Goal: Task Accomplishment & Management: Manage account settings

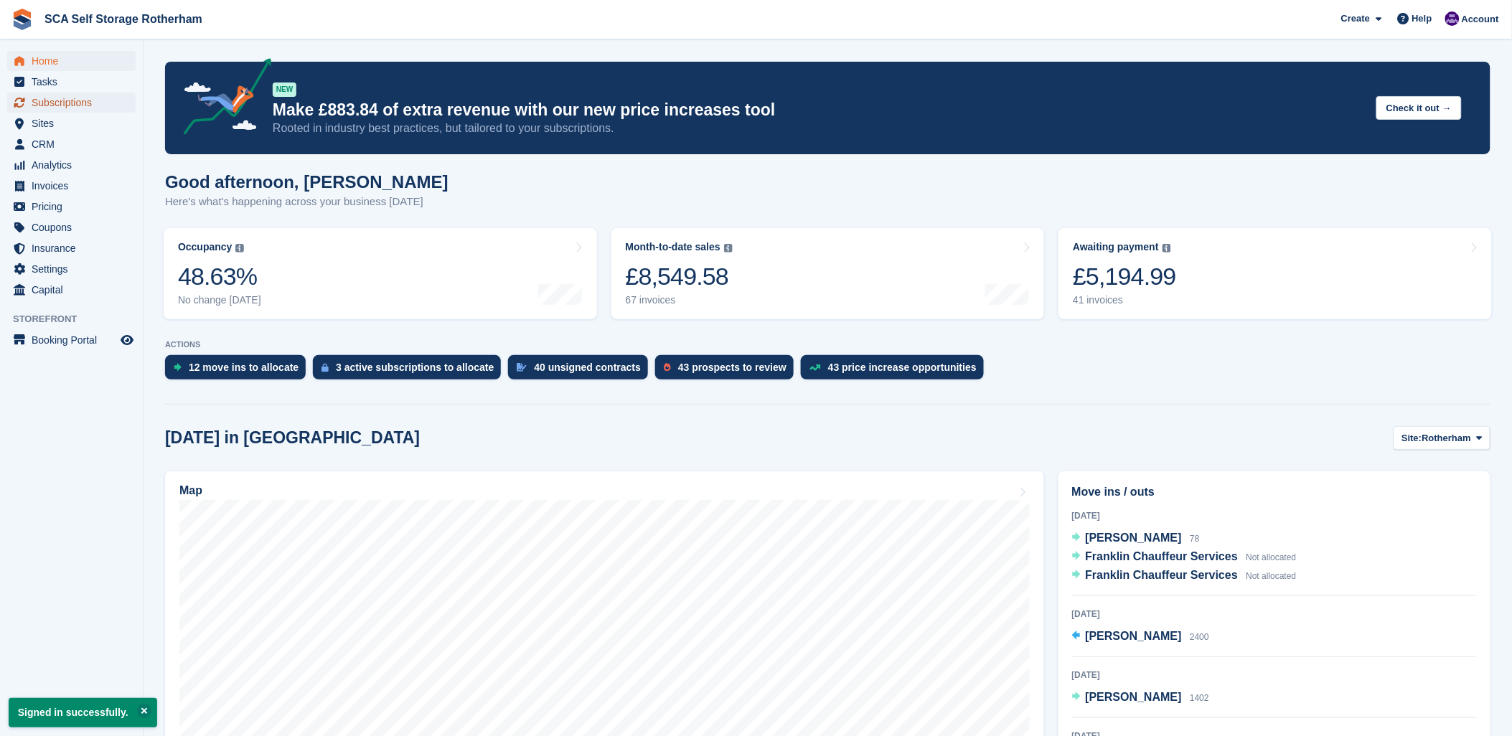
click at [80, 99] on span "Subscriptions" at bounding box center [75, 103] width 86 height 20
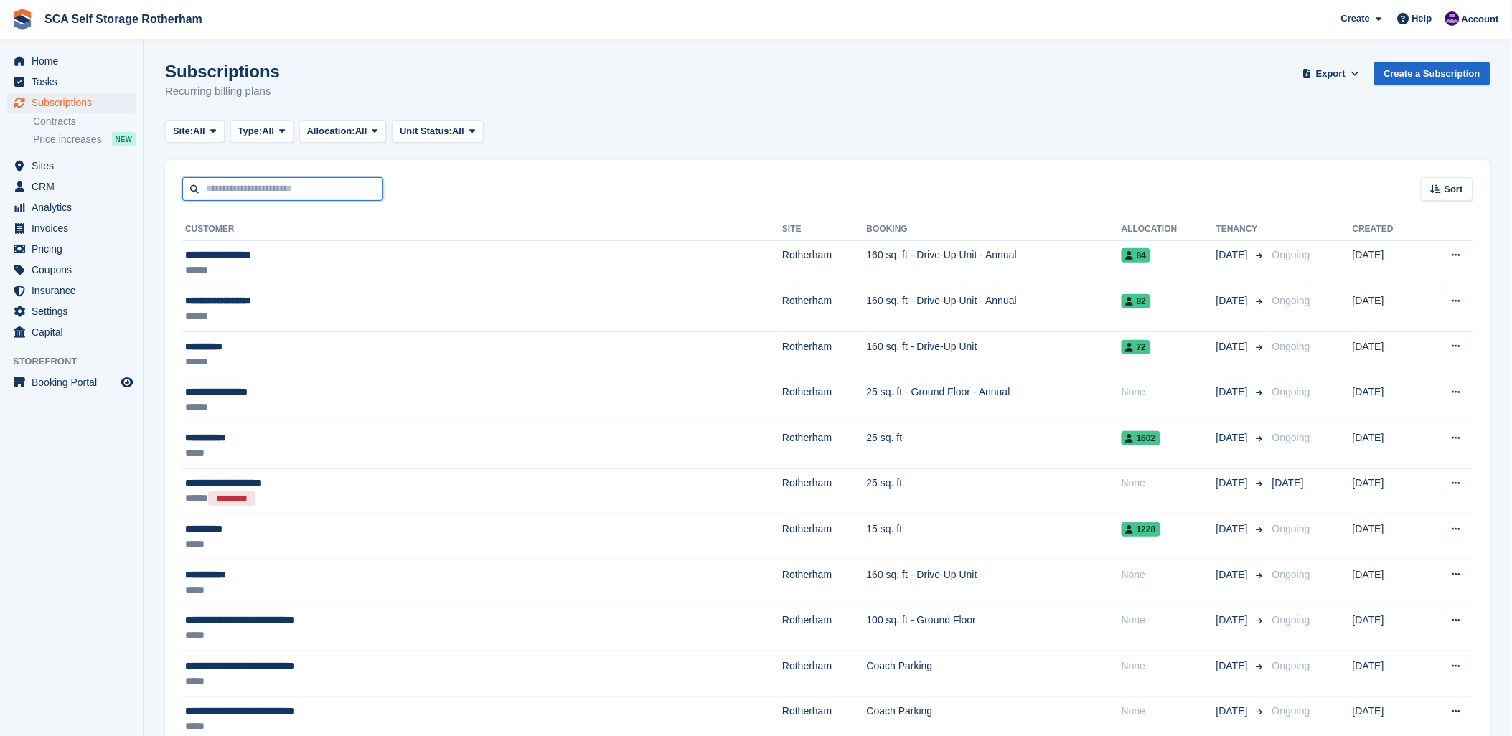
drag, startPoint x: 237, startPoint y: 194, endPoint x: 266, endPoint y: 179, distance: 32.1
click at [245, 189] on input "text" at bounding box center [282, 189] width 201 height 24
type input "****"
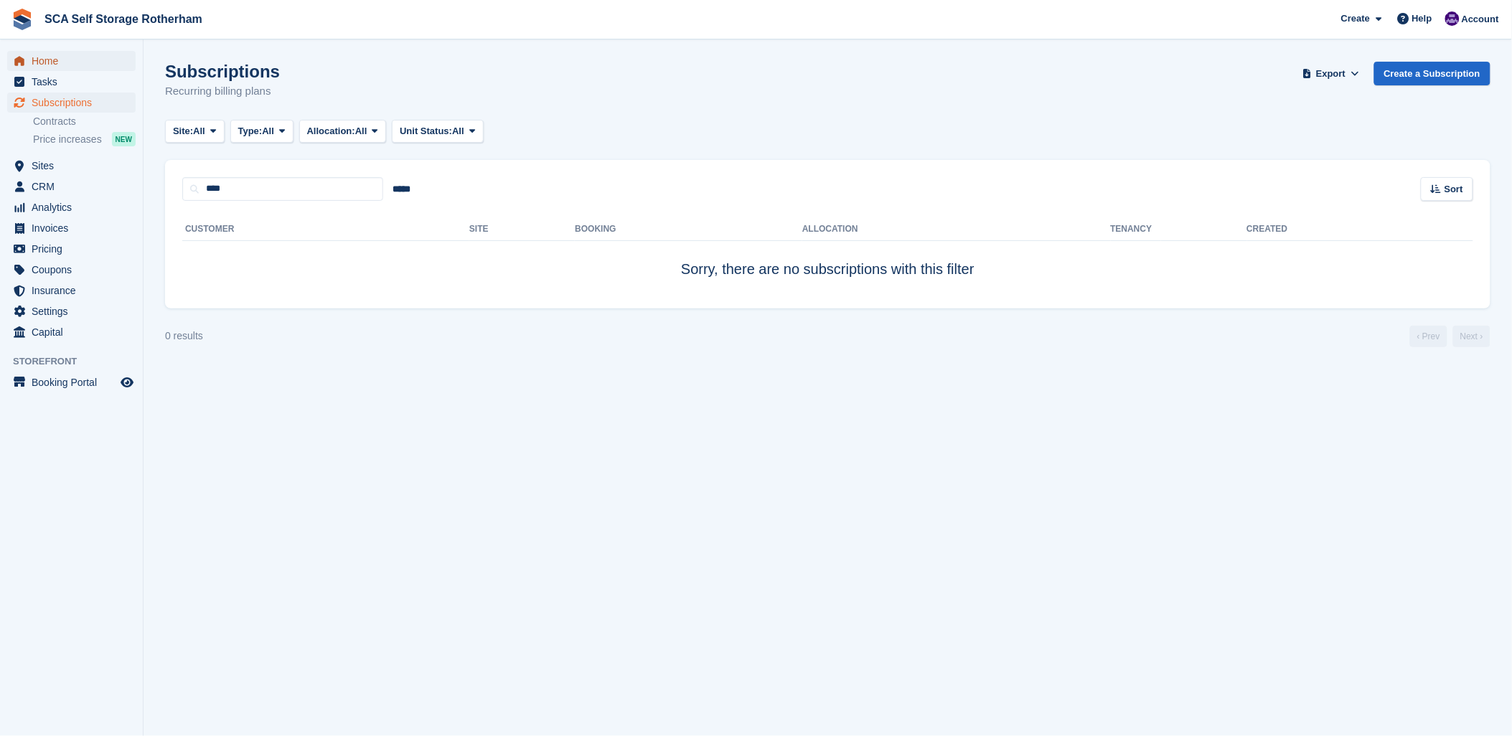
click at [48, 67] on span "Home" at bounding box center [75, 61] width 86 height 20
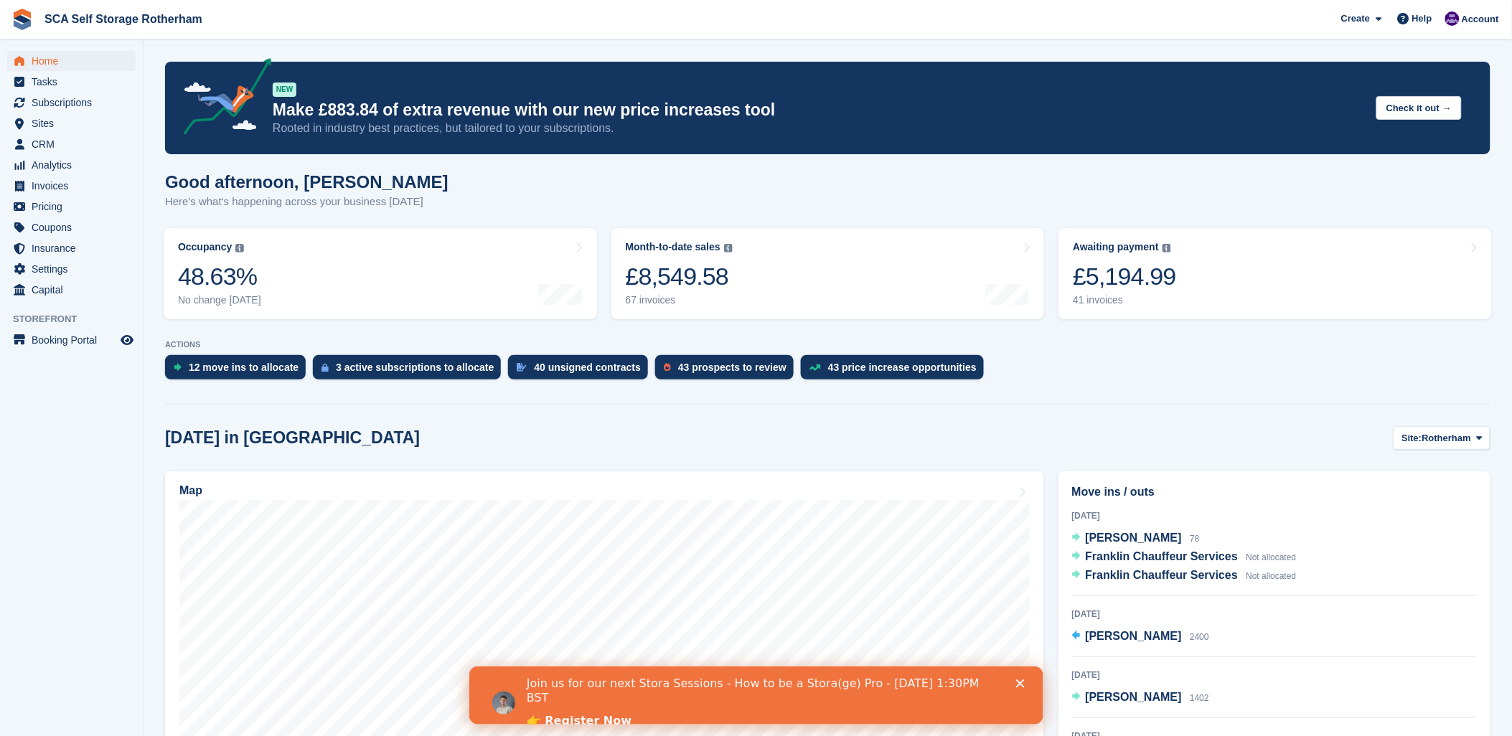
click at [1028, 679] on div "Close" at bounding box center [1023, 683] width 14 height 9
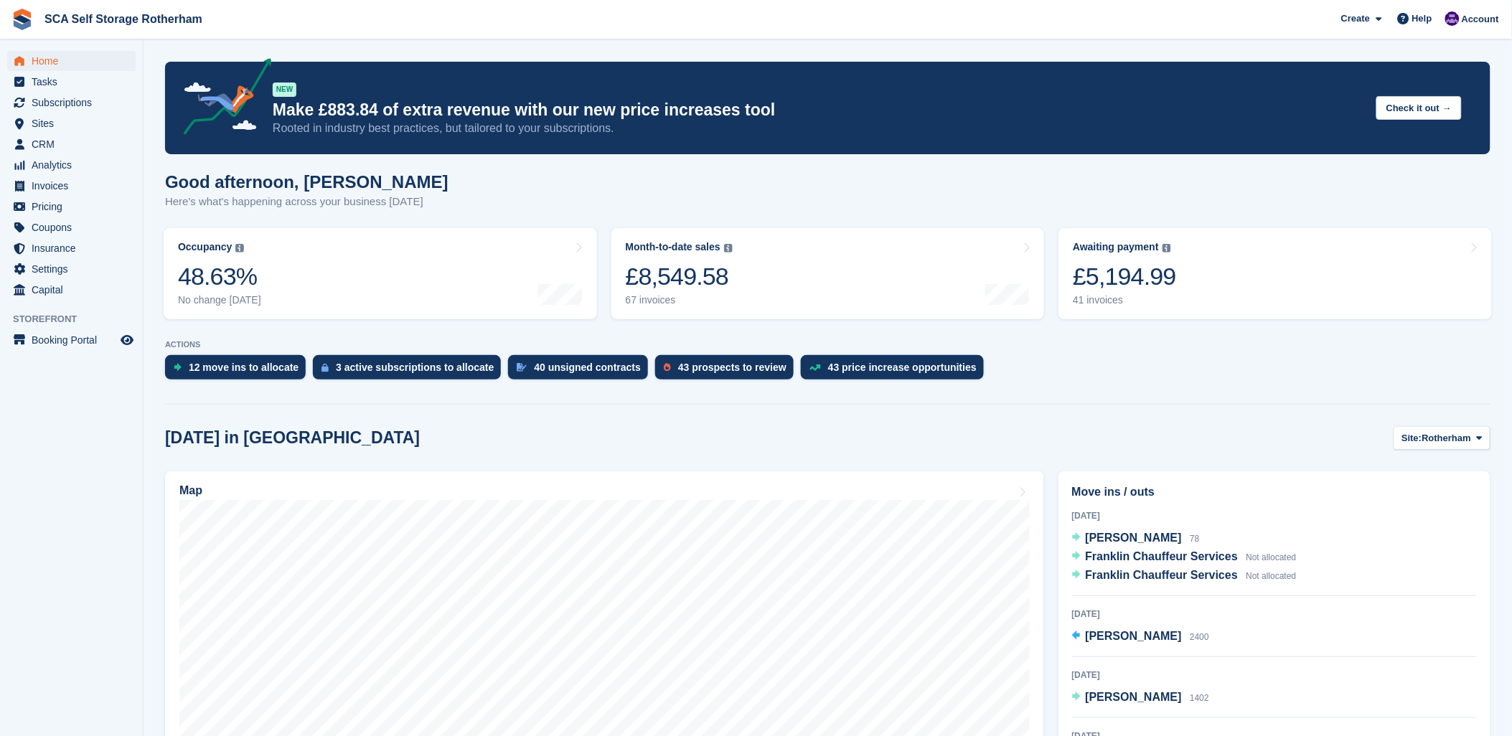
click at [1196, 464] on div "Move ins / outs 11 Aug 2025 Amir Araf 78 Franklin Chauffeur Services Not alloca…" at bounding box center [1274, 658] width 446 height 388
drag, startPoint x: 1112, startPoint y: 431, endPoint x: 1092, endPoint y: 474, distance: 47.8
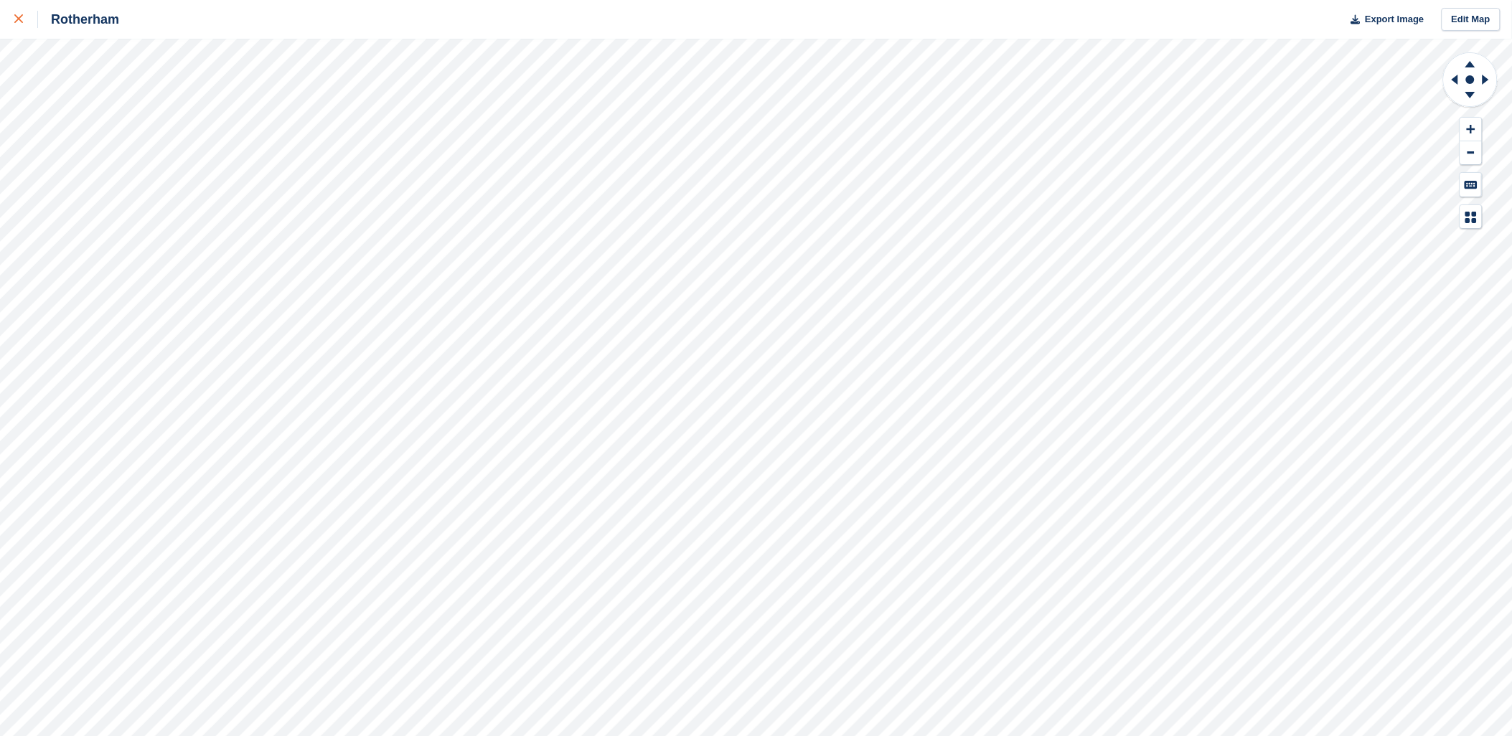
click at [14, 22] on icon at bounding box center [18, 18] width 9 height 9
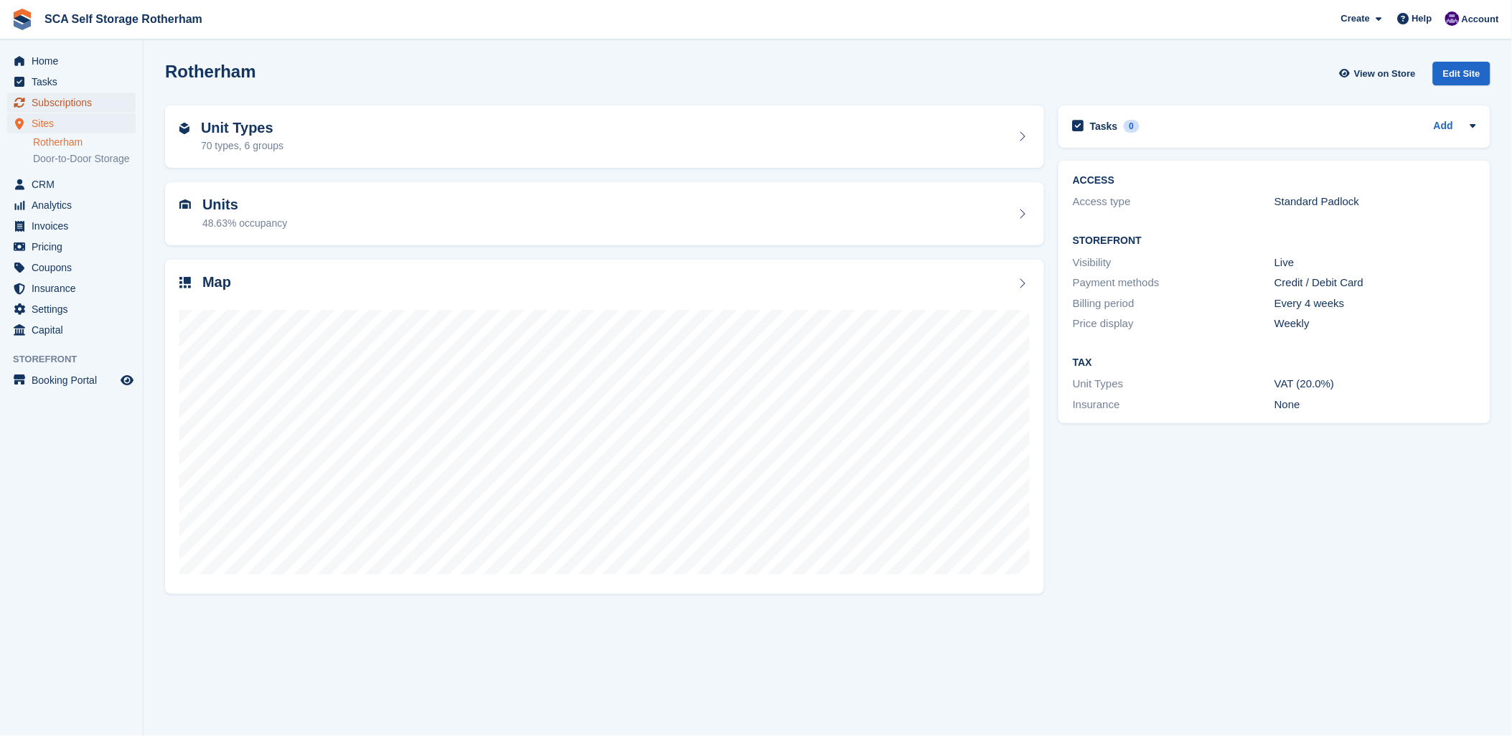
click at [69, 98] on span "Subscriptions" at bounding box center [75, 103] width 86 height 20
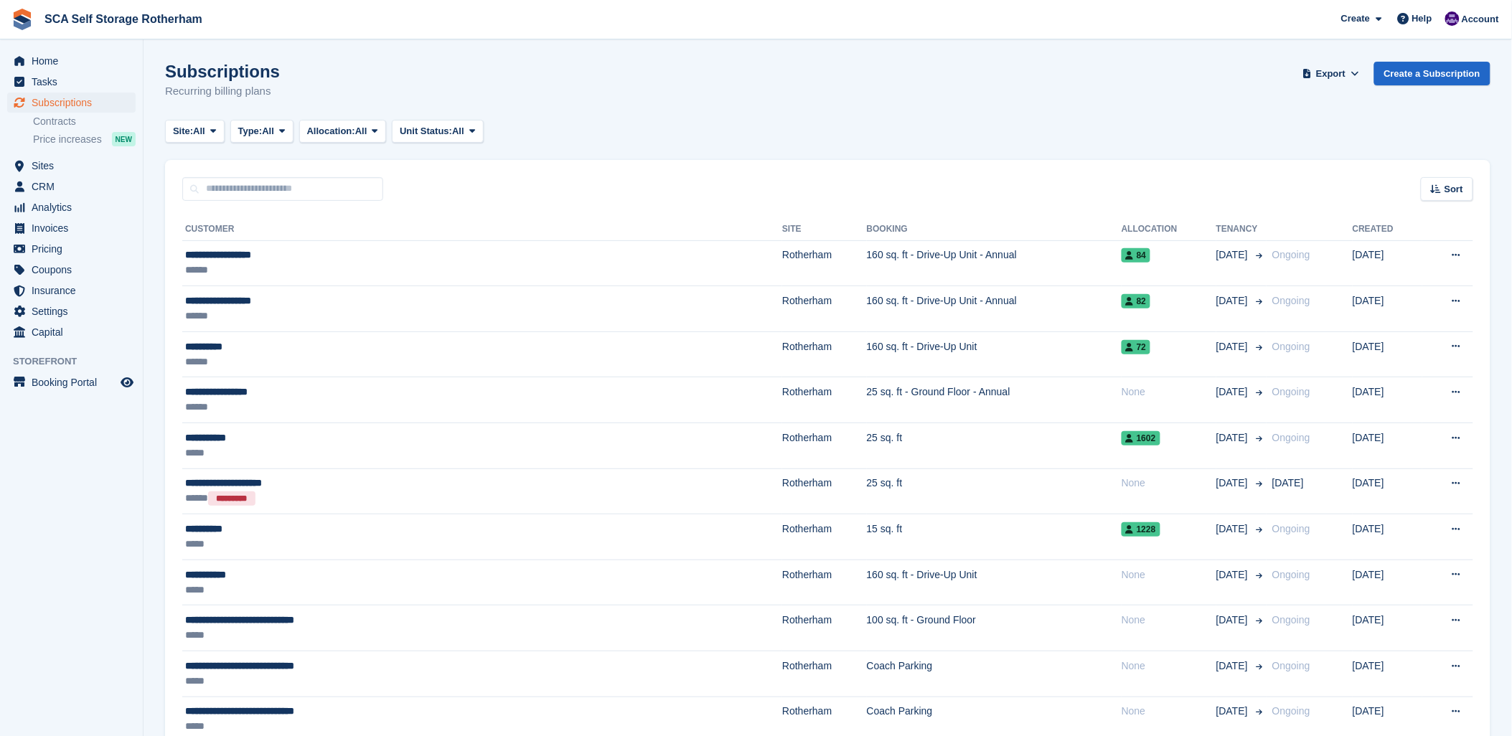
click at [572, 161] on div "Sort Sort by Customer name Date created Move in date Move out date Created (old…" at bounding box center [828, 180] width 1326 height 41
click at [57, 62] on span "Home" at bounding box center [75, 61] width 86 height 20
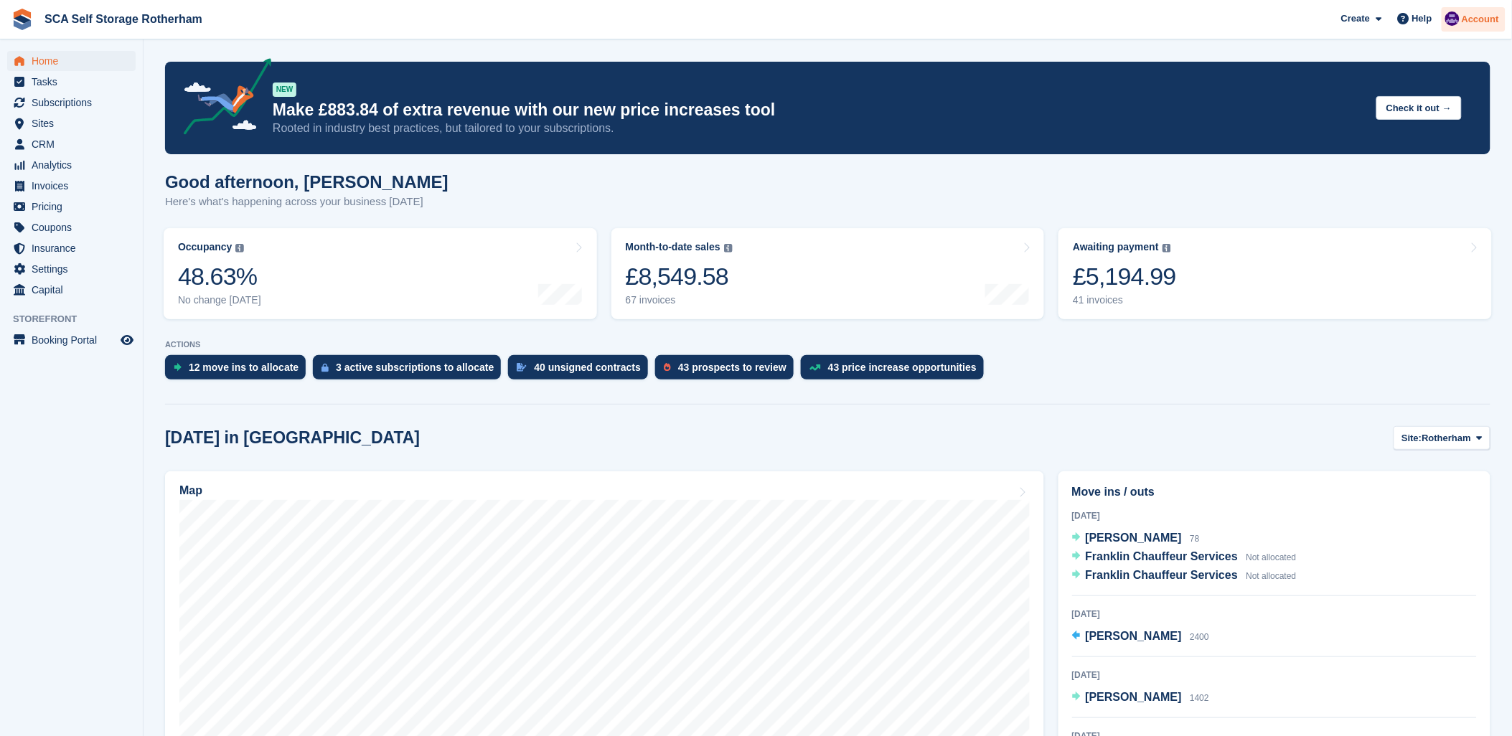
click at [1499, 20] on span "Account" at bounding box center [1480, 19] width 37 height 14
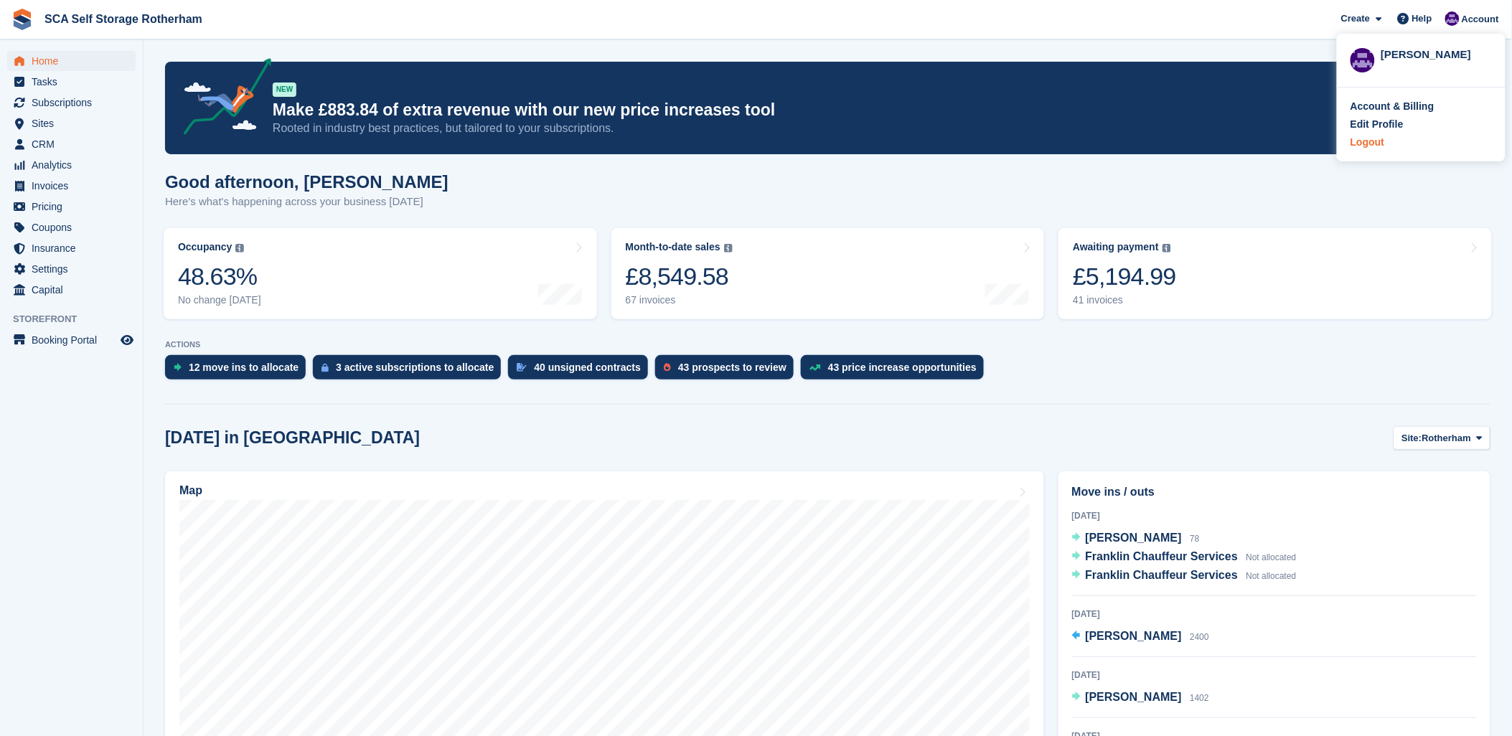
click at [1371, 141] on div "Logout" at bounding box center [1368, 142] width 34 height 15
